Goal: Transaction & Acquisition: Purchase product/service

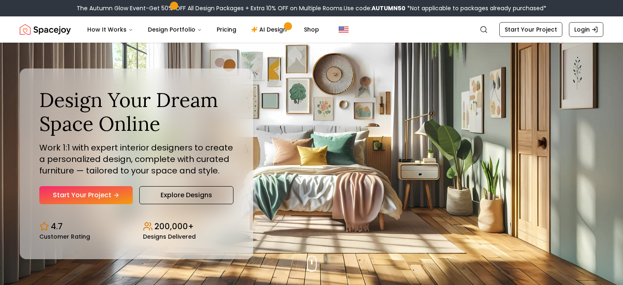
click at [102, 196] on link "Start Your Project" at bounding box center [85, 195] width 93 height 18
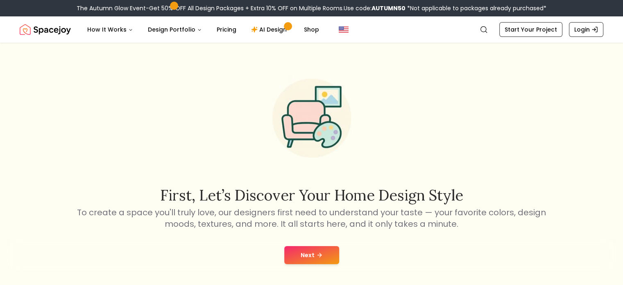
click at [318, 247] on button "Next" at bounding box center [311, 255] width 55 height 18
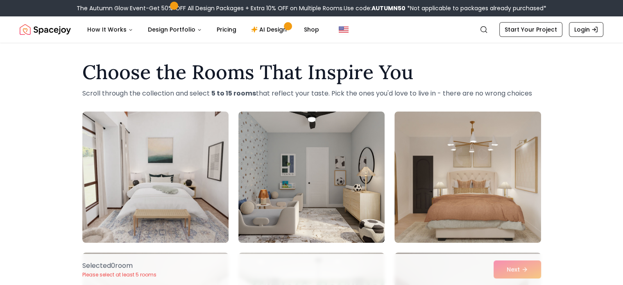
click at [452, 169] on img at bounding box center [467, 176] width 146 height 131
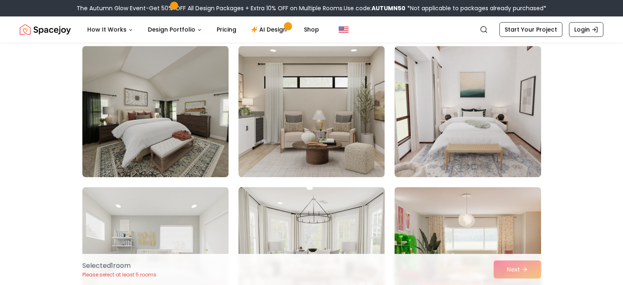
scroll to position [349, 0]
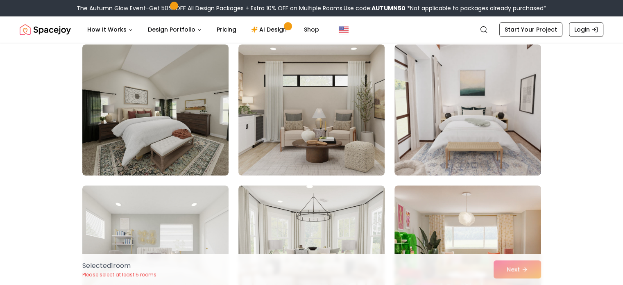
click at [211, 147] on img at bounding box center [155, 109] width 146 height 131
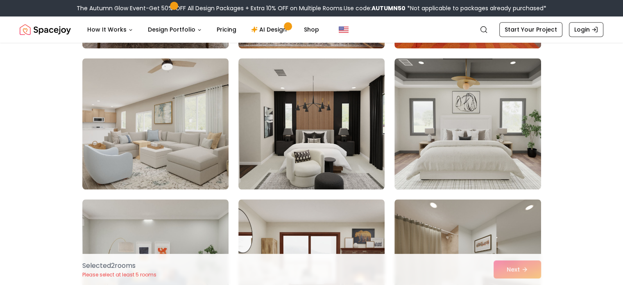
scroll to position [626, 0]
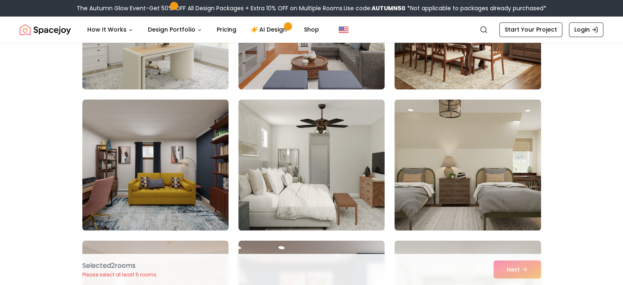
click at [354, 136] on img at bounding box center [311, 164] width 146 height 131
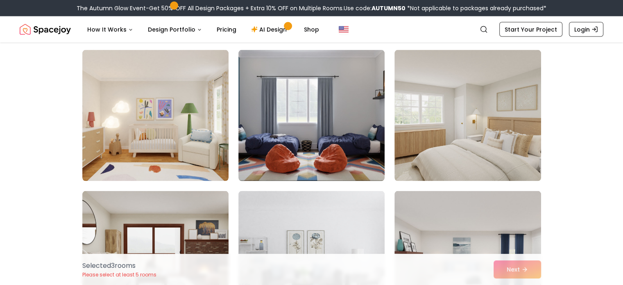
scroll to position [1611, 0]
click at [448, 136] on img at bounding box center [467, 115] width 146 height 131
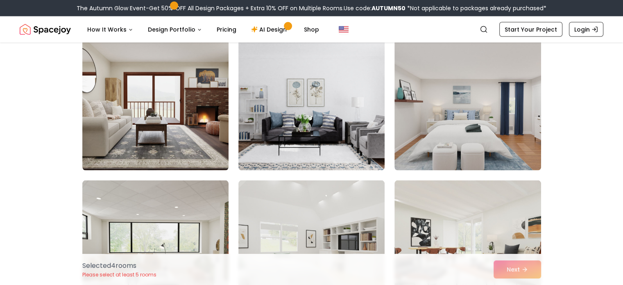
scroll to position [1718, 0]
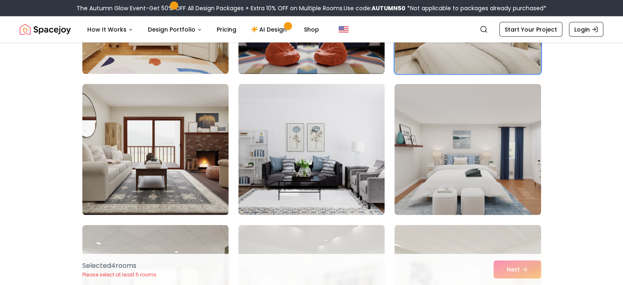
click at [438, 149] on img at bounding box center [467, 149] width 146 height 131
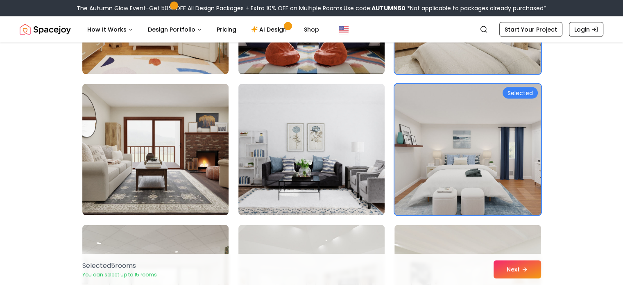
click at [510, 267] on button "Next" at bounding box center [516, 269] width 47 height 18
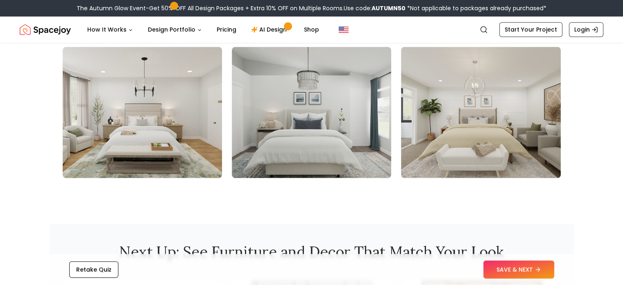
scroll to position [912, 0]
click at [509, 268] on button "SAVE & NEXT" at bounding box center [518, 269] width 71 height 18
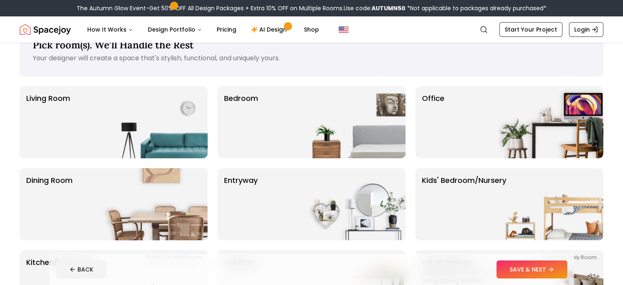
scroll to position [29, 0]
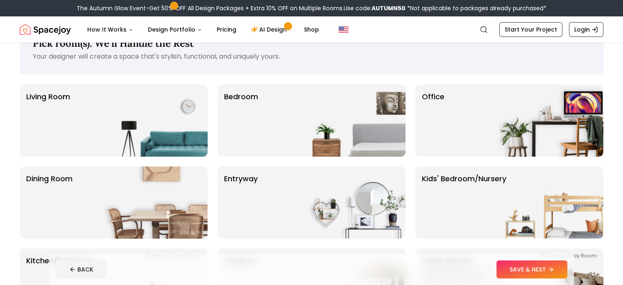
click at [322, 118] on img at bounding box center [353, 120] width 105 height 72
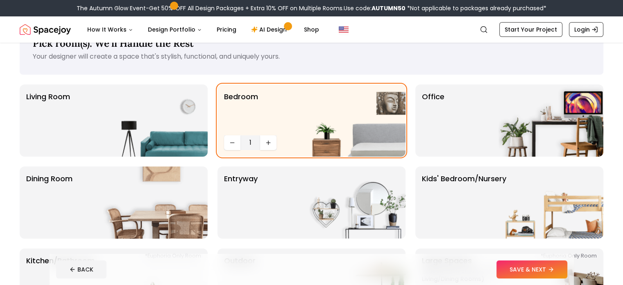
click at [553, 262] on button "SAVE & NEXT" at bounding box center [531, 269] width 71 height 18
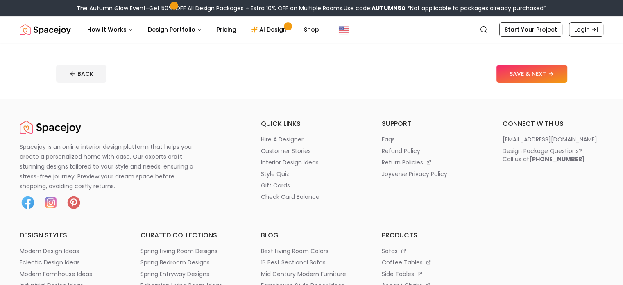
scroll to position [309, 0]
